Goal: Check status: Check status

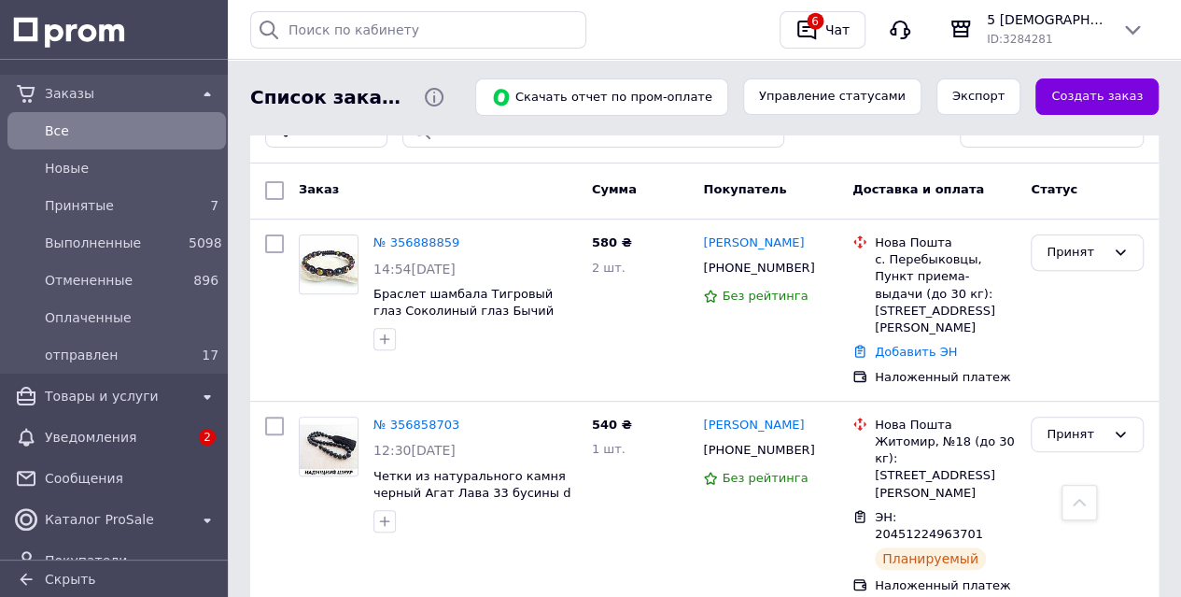
scroll to position [187, 0]
click at [103, 207] on span "Принятые" at bounding box center [113, 205] width 136 height 19
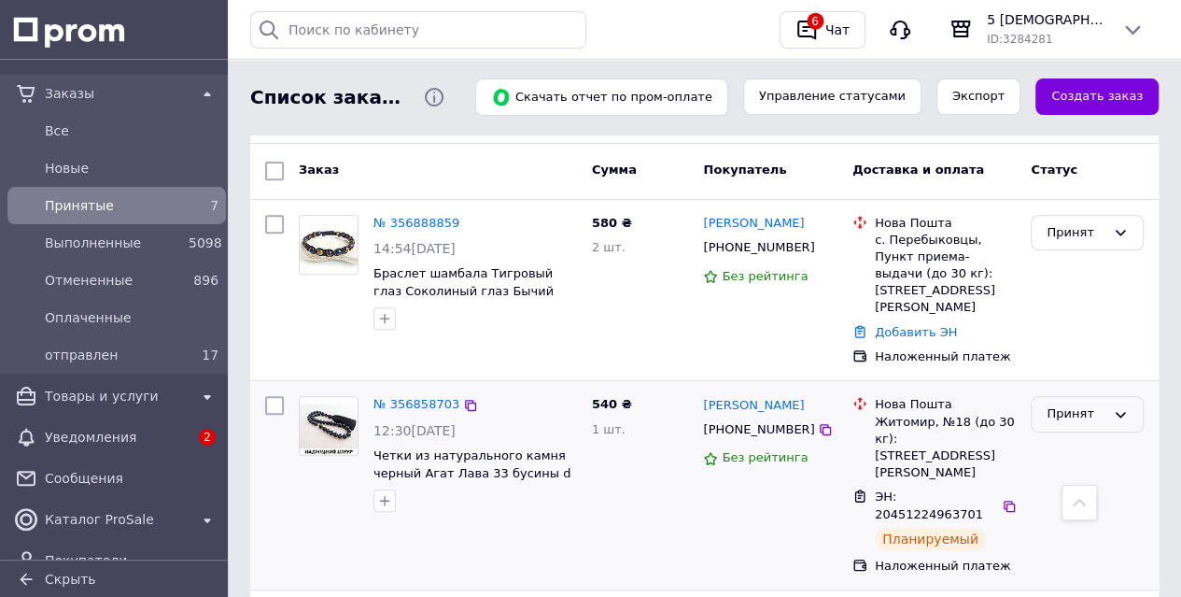
scroll to position [215, 0]
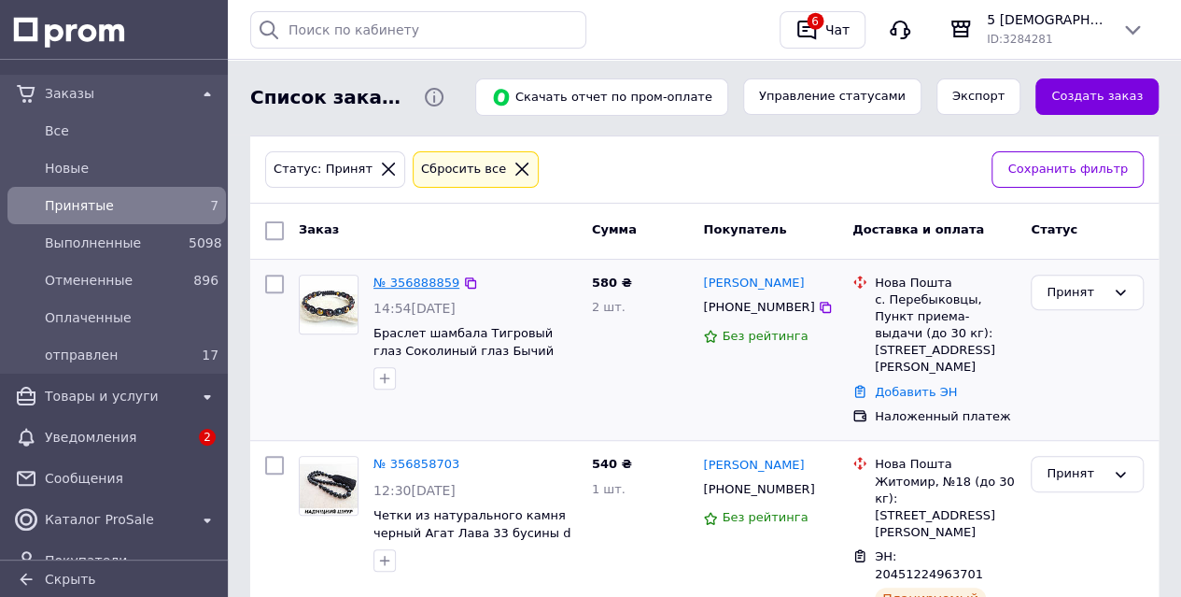
click at [439, 282] on link "№ 356888859" at bounding box center [417, 282] width 86 height 14
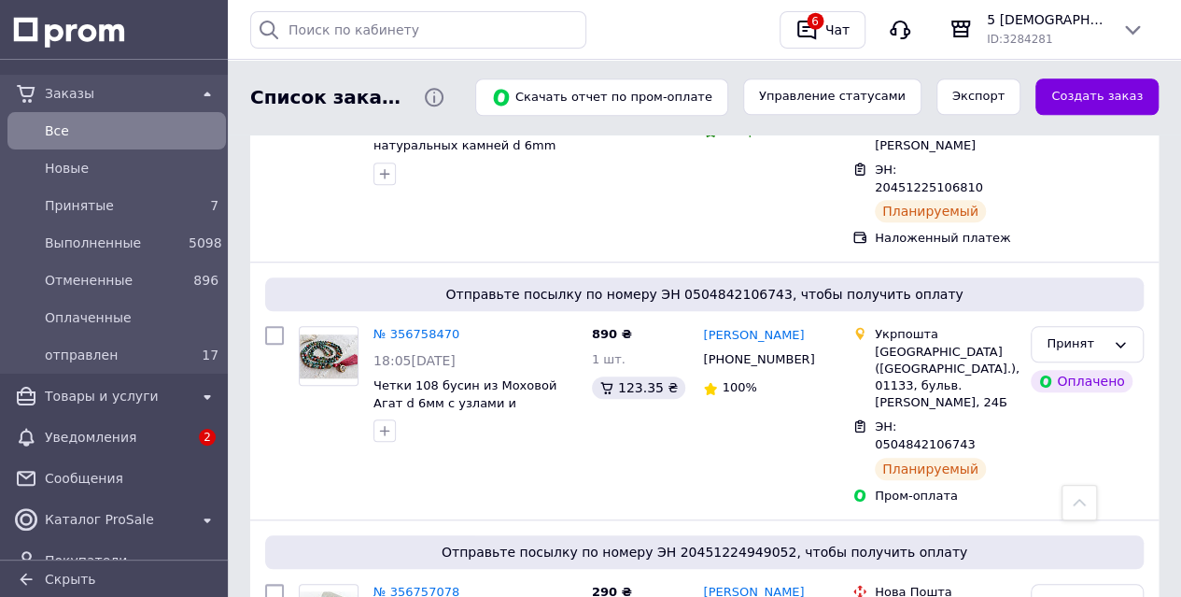
scroll to position [747, 0]
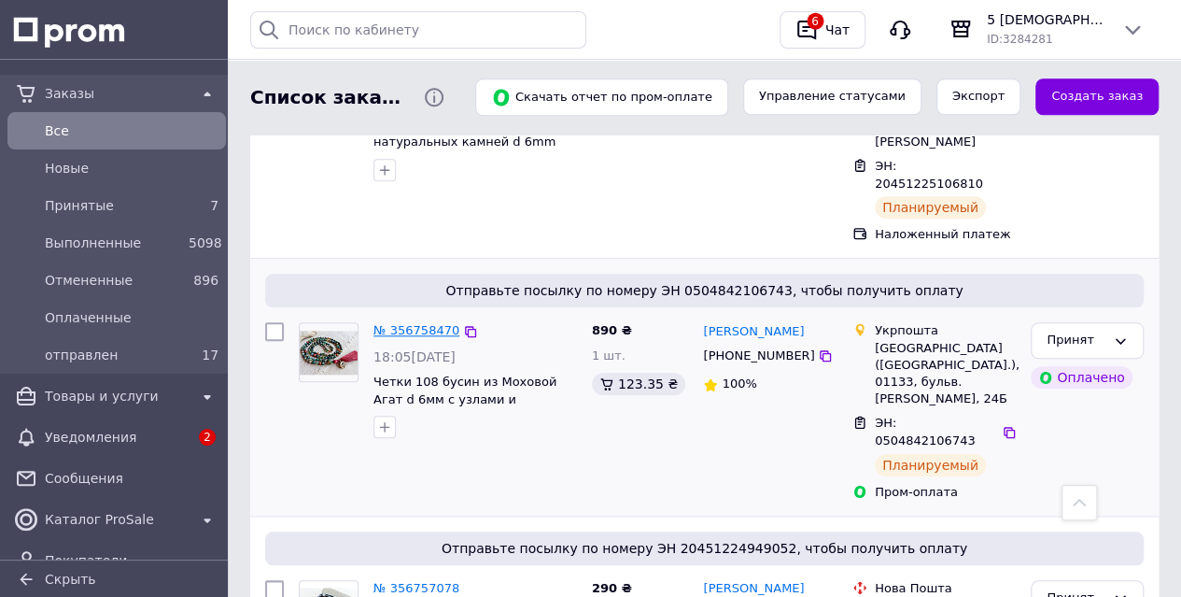
click at [410, 323] on link "№ 356758470" at bounding box center [417, 330] width 86 height 14
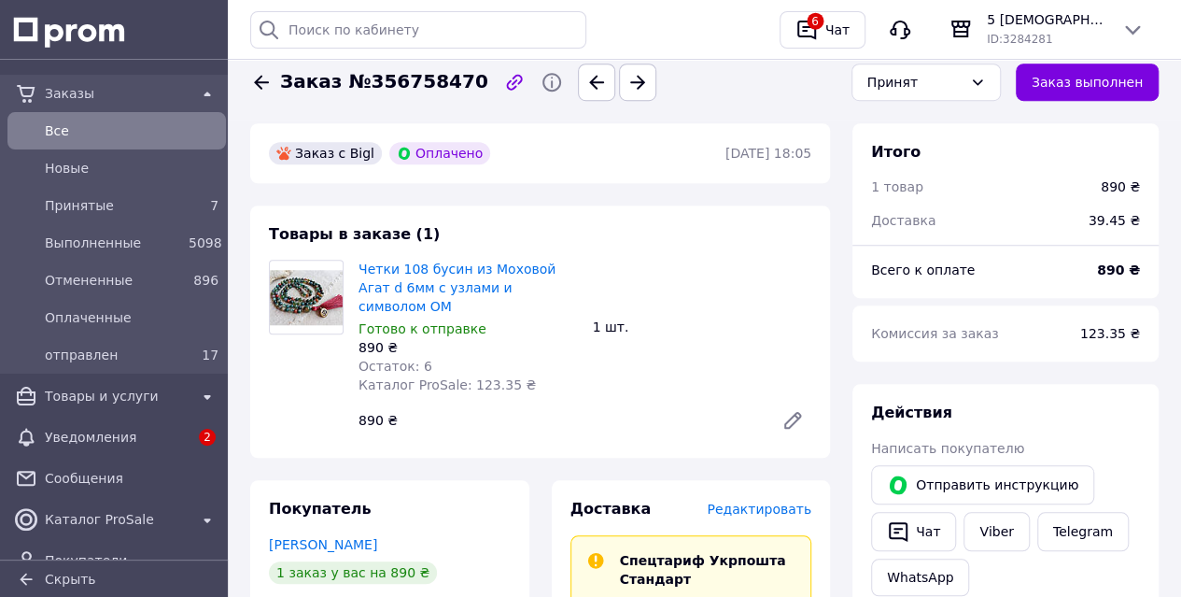
scroll to position [654, 0]
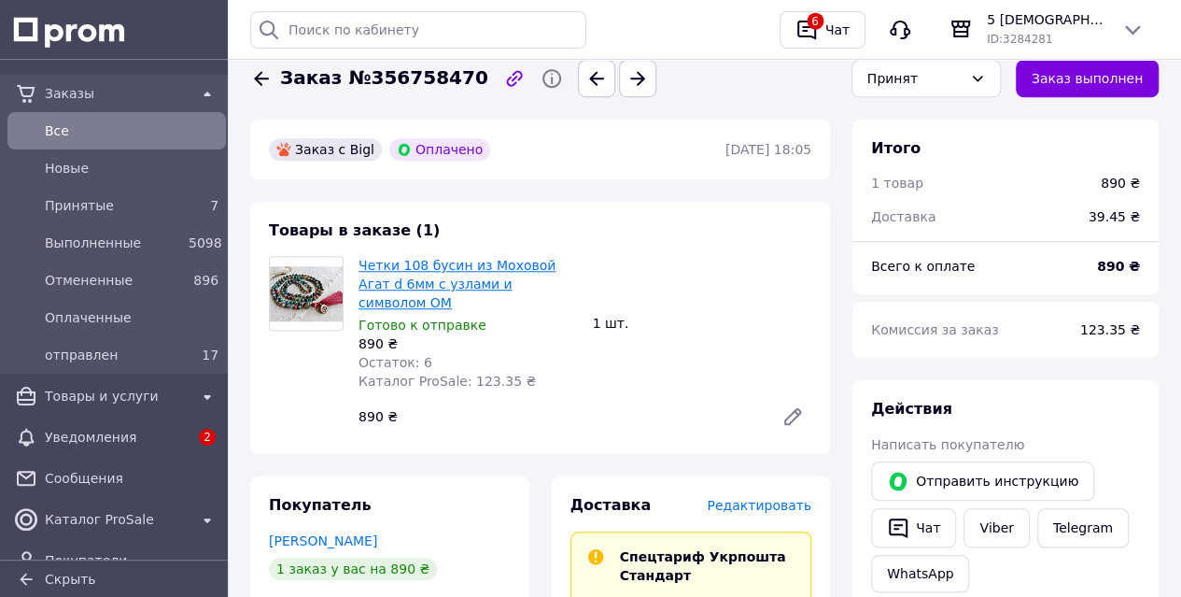
click at [452, 258] on link "Четки 108 бусин из Моховой Агат d 6мм с узлами и символом ОМ" at bounding box center [457, 284] width 197 height 52
